Goal: Transaction & Acquisition: Purchase product/service

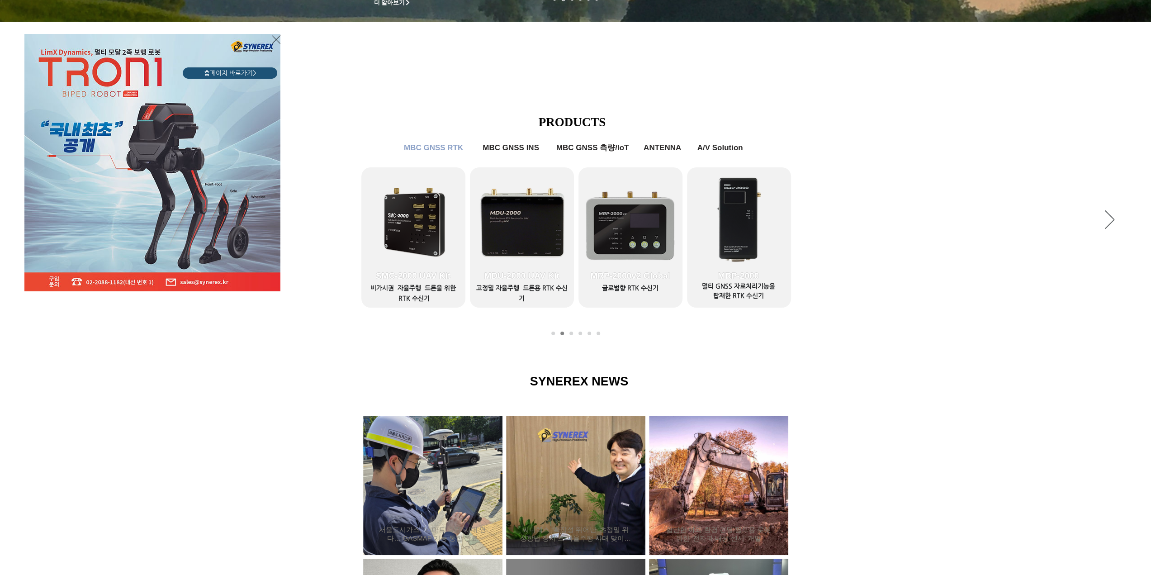
click at [396, 245] on div "LimX Dinamics" at bounding box center [575, 287] width 1151 height 575
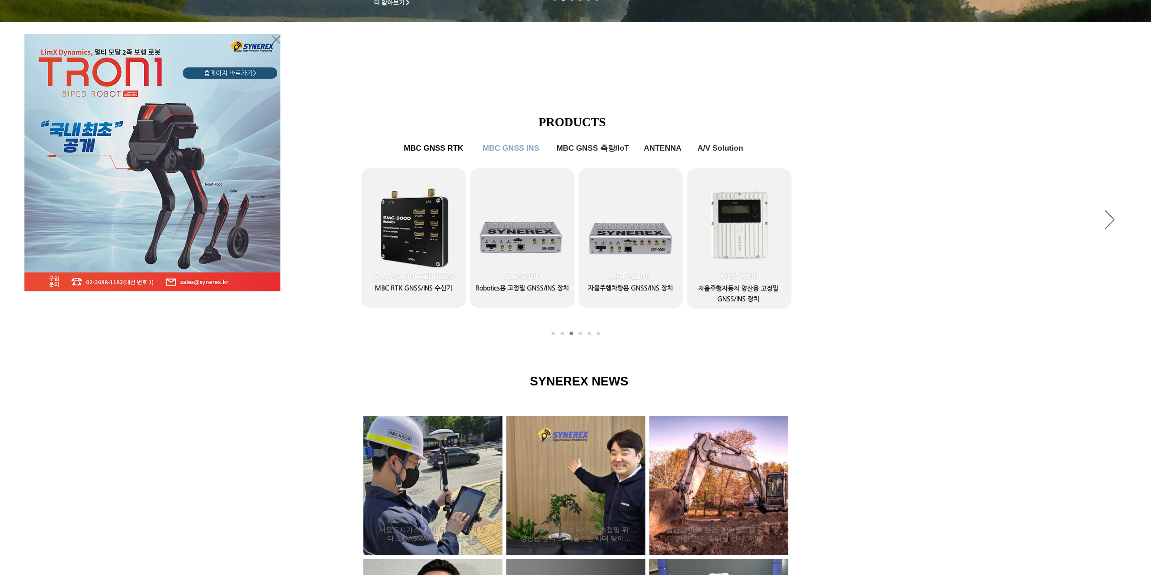
click at [736, 222] on div "LimX Dinamics" at bounding box center [575, 287] width 1151 height 575
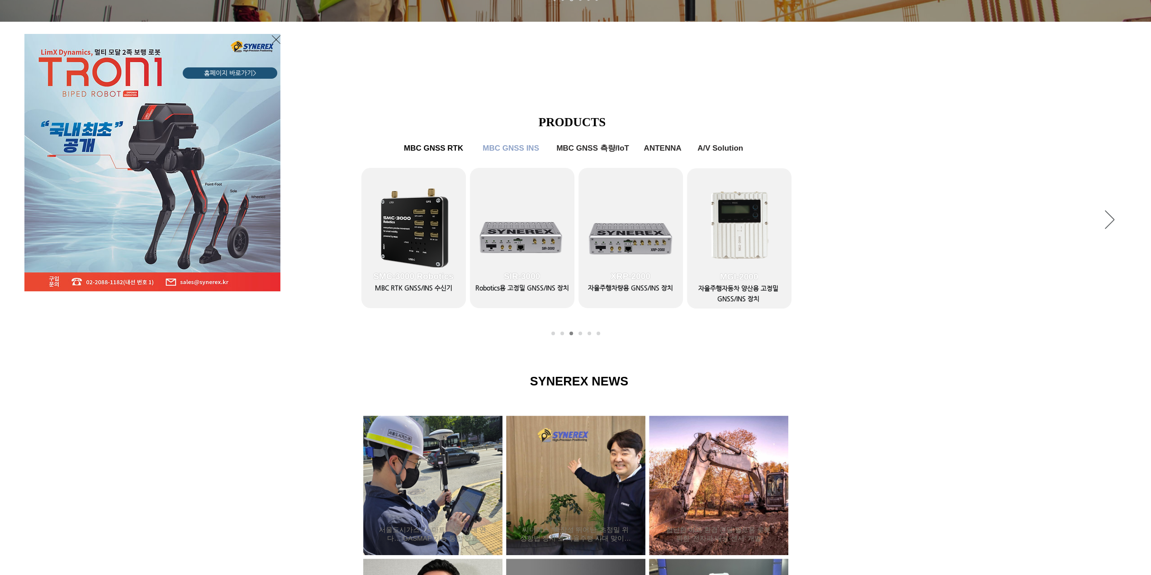
drag, startPoint x: 621, startPoint y: 228, endPoint x: 425, endPoint y: 230, distance: 196.3
click at [425, 230] on div "LimX Dinamics" at bounding box center [575, 287] width 1151 height 575
drag, startPoint x: 475, startPoint y: 230, endPoint x: 740, endPoint y: 233, distance: 265.0
click at [740, 233] on div "LimX Dinamics" at bounding box center [575, 287] width 1151 height 575
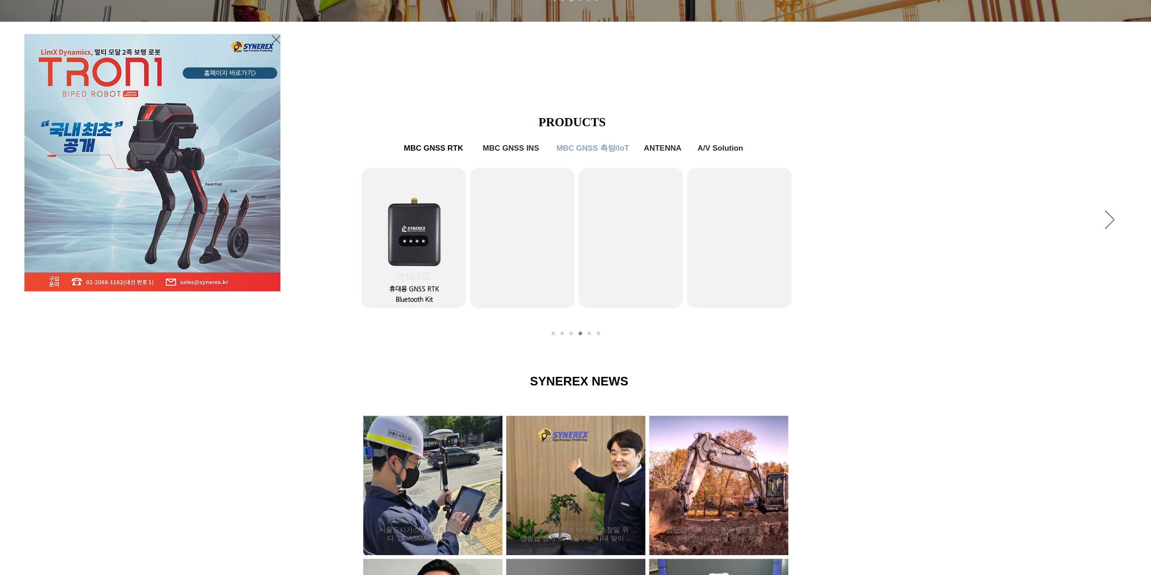
click at [572, 149] on div "LimX Dinamics" at bounding box center [575, 287] width 1151 height 575
click at [441, 150] on div "LimX Dinamics" at bounding box center [575, 287] width 1151 height 575
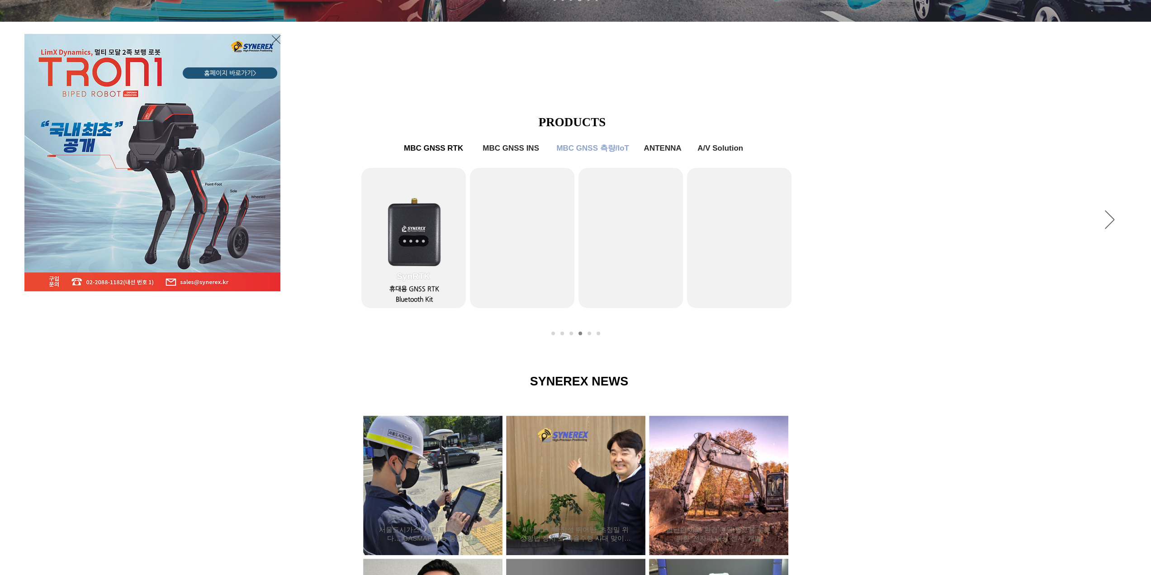
click at [416, 244] on div "LimX Dinamics" at bounding box center [575, 287] width 1151 height 575
click at [404, 227] on div "LimX Dinamics" at bounding box center [575, 287] width 1151 height 575
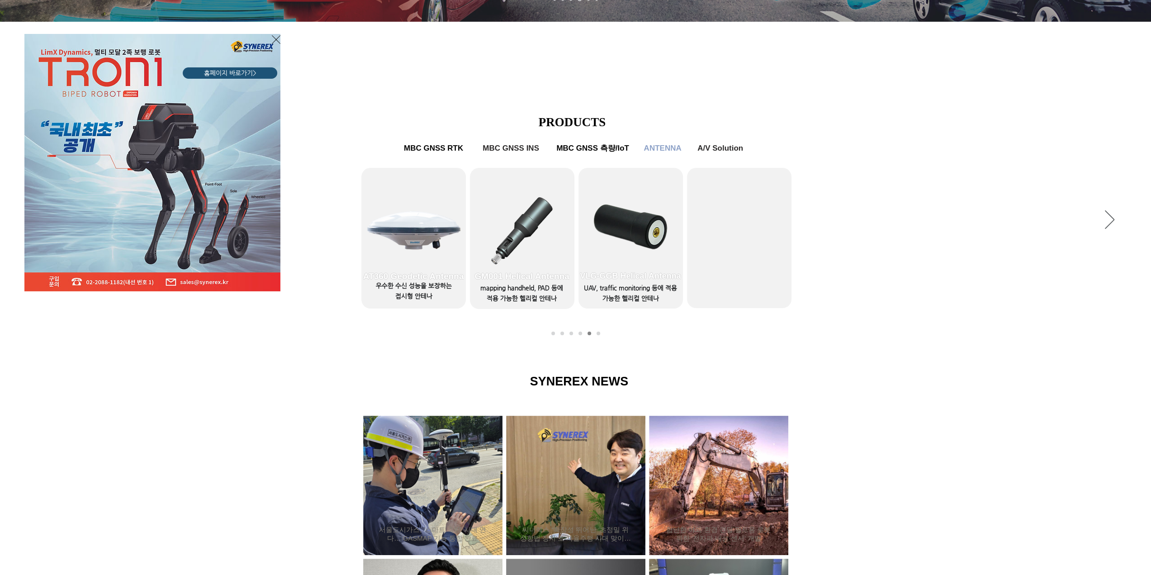
click at [421, 277] on div "LimX Dinamics" at bounding box center [575, 287] width 1151 height 575
click at [443, 149] on div "LimX Dinamics" at bounding box center [575, 287] width 1151 height 575
click at [550, 335] on div "LimX Dinamics" at bounding box center [575, 287] width 1151 height 575
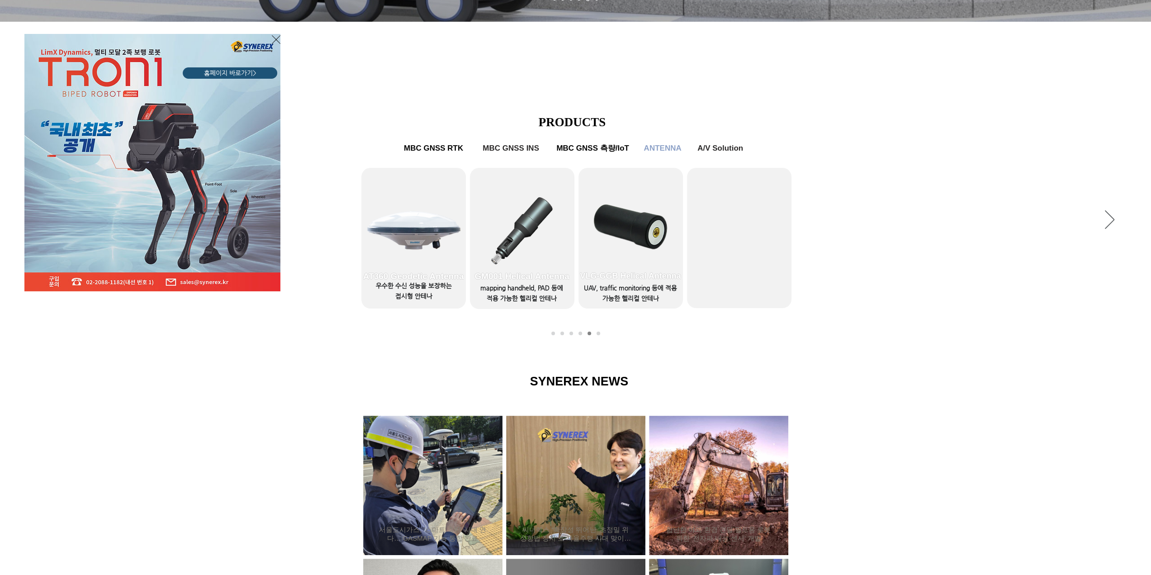
click at [909, 313] on div "LimX Dinamics" at bounding box center [575, 287] width 1151 height 575
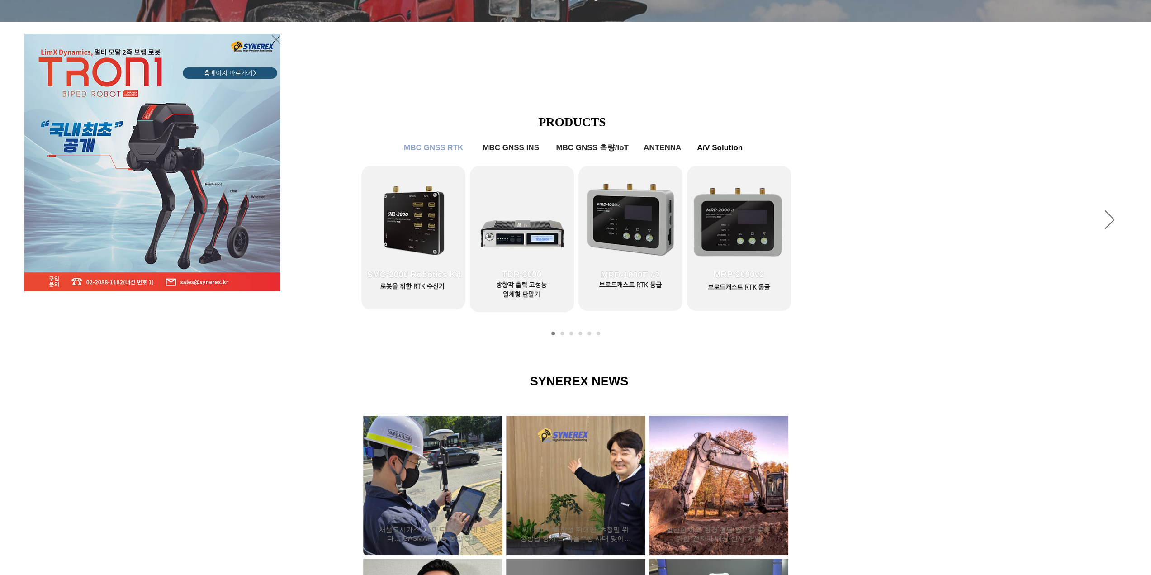
click at [276, 38] on icon "사이트로 돌아가기" at bounding box center [276, 39] width 9 height 11
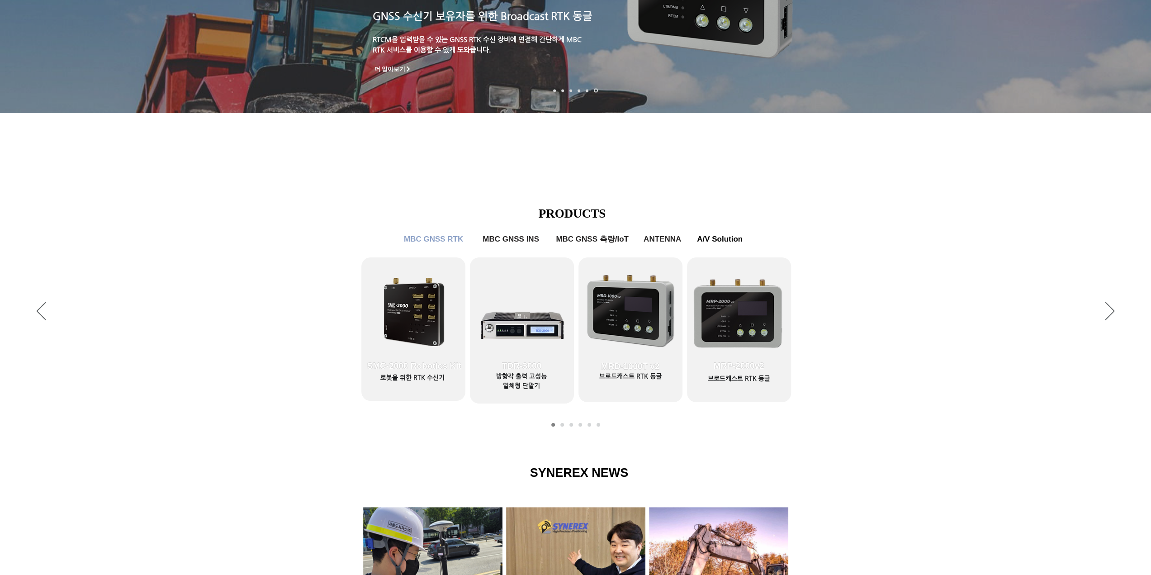
scroll to position [211, 0]
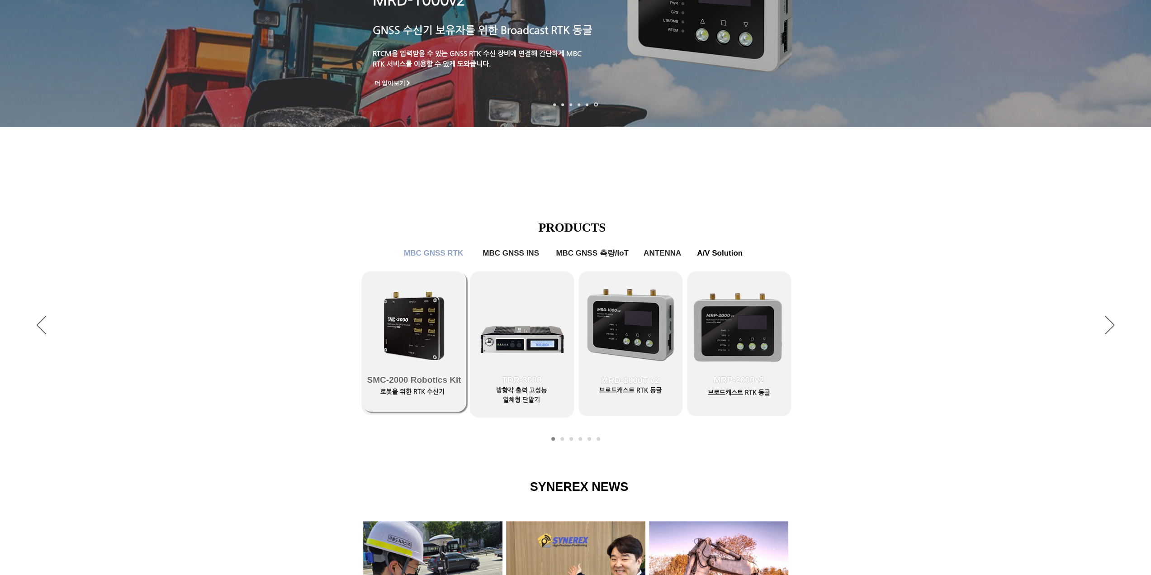
click at [412, 332] on link "SMC-2000 Robotics Kit" at bounding box center [414, 341] width 104 height 140
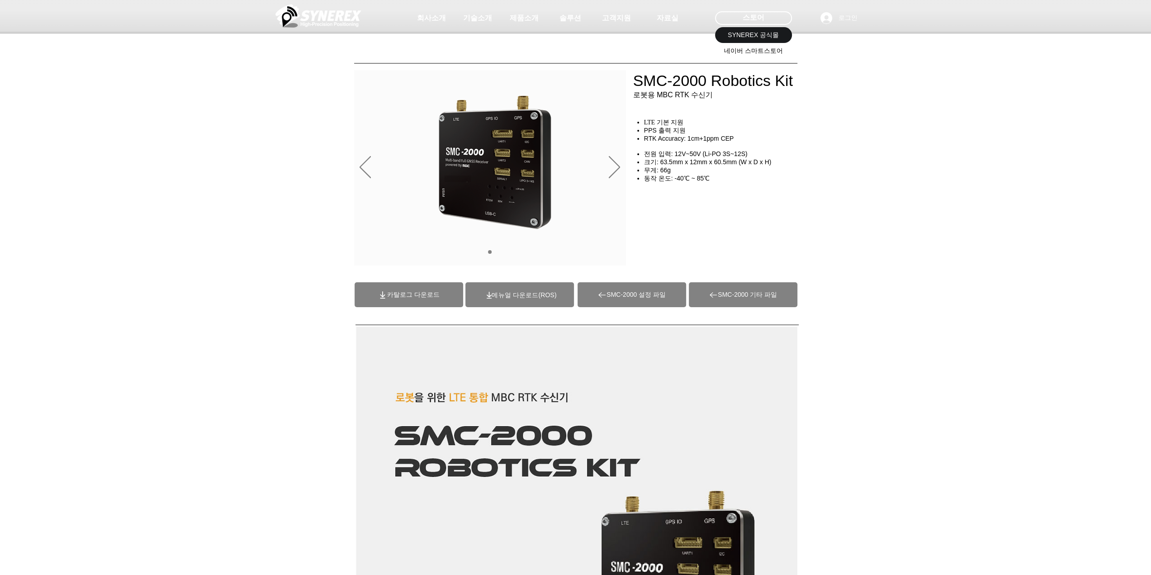
click at [750, 49] on span "네이버 스마트스토어" at bounding box center [753, 51] width 59 height 9
